Goal: Transaction & Acquisition: Book appointment/travel/reservation

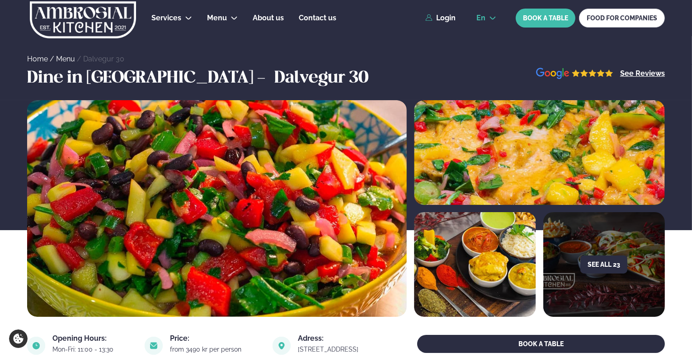
click at [498, 18] on button "en" at bounding box center [486, 17] width 34 height 7
click at [491, 35] on link "en" at bounding box center [500, 34] width 34 height 18
click at [487, 24] on div "en en is BOOK A TABLE FOOD FOR COMPANIES" at bounding box center [567, 18] width 196 height 19
click at [490, 21] on button "en" at bounding box center [486, 17] width 34 height 7
click at [487, 45] on link "is" at bounding box center [500, 51] width 34 height 18
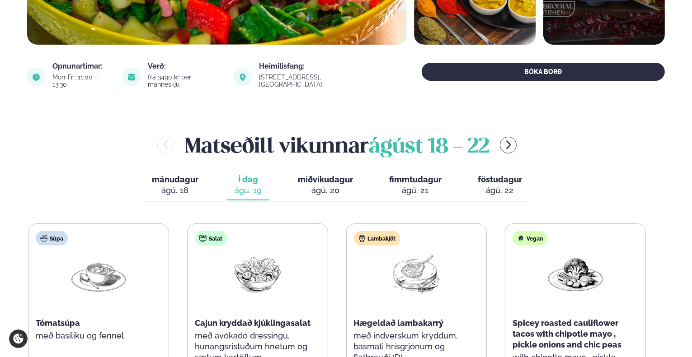
scroll to position [362, 0]
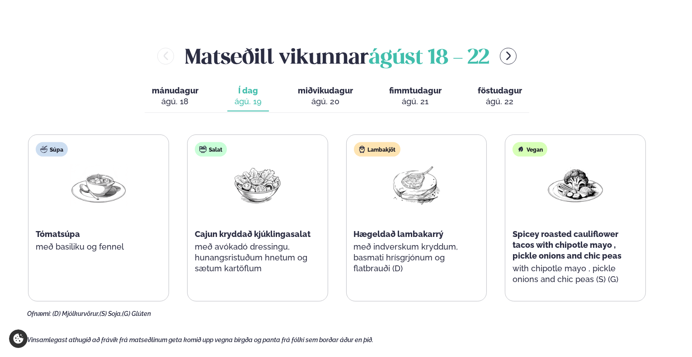
click at [335, 96] on div "ágú. 20" at bounding box center [325, 101] width 55 height 11
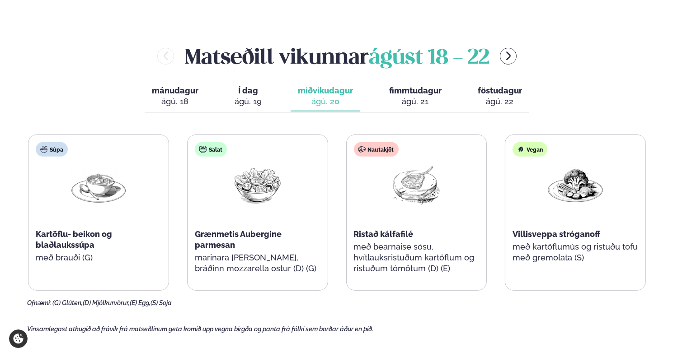
click at [411, 97] on div "ágú. 21" at bounding box center [415, 101] width 52 height 11
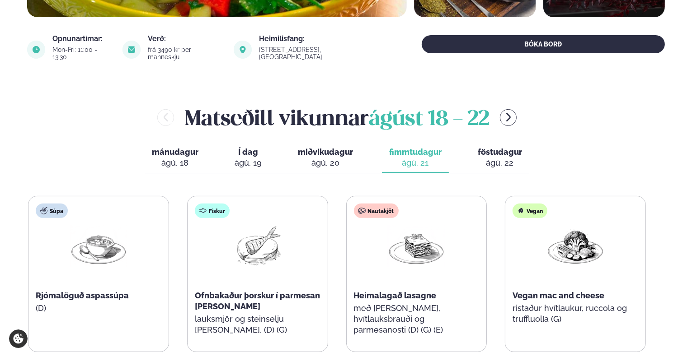
scroll to position [226, 0]
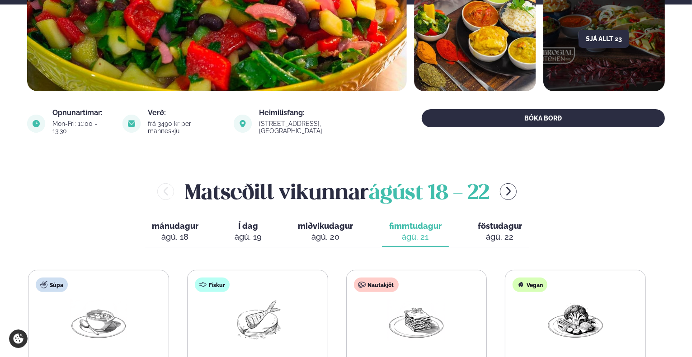
click at [496, 234] on div "ágú. 22" at bounding box center [500, 237] width 44 height 11
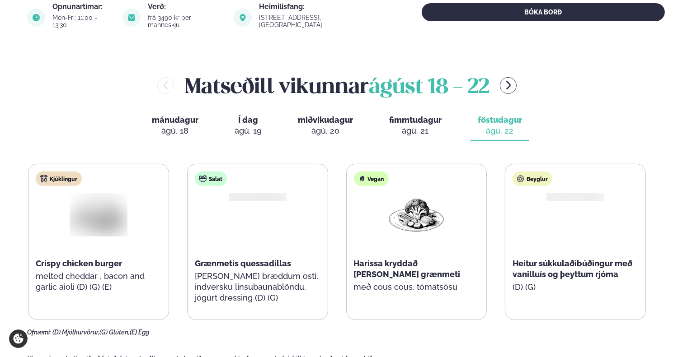
scroll to position [452, 0]
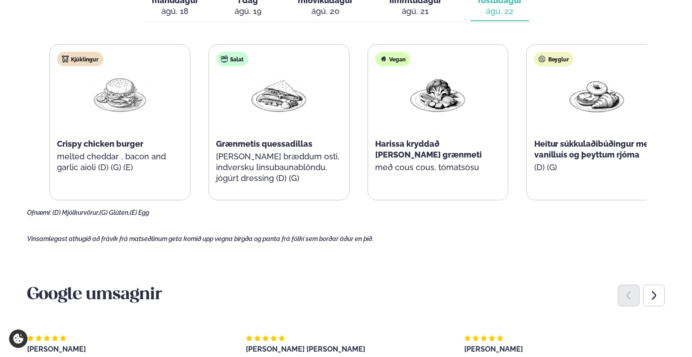
click at [535, 175] on div "Kjúklingur Crispy chicken burger melted cheddar , bacon and garlic aioli (D) (G…" at bounding box center [358, 122] width 618 height 156
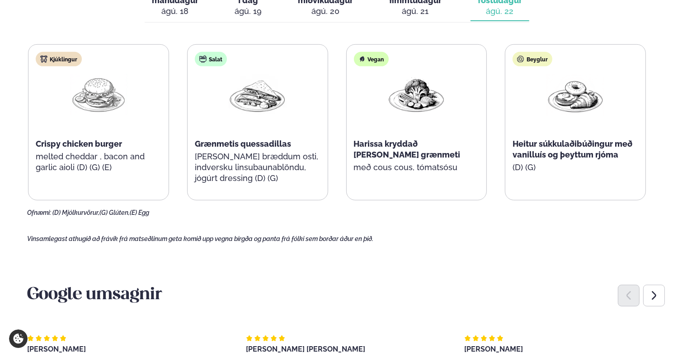
click at [507, 253] on main "[PERSON_NAME] / Matseðill / Dalvegur 30 [PERSON_NAME] í [GEOGRAPHIC_DATA] - Dal…" at bounding box center [346, 266] width 692 height 1437
